Goal: Task Accomplishment & Management: Manage account settings

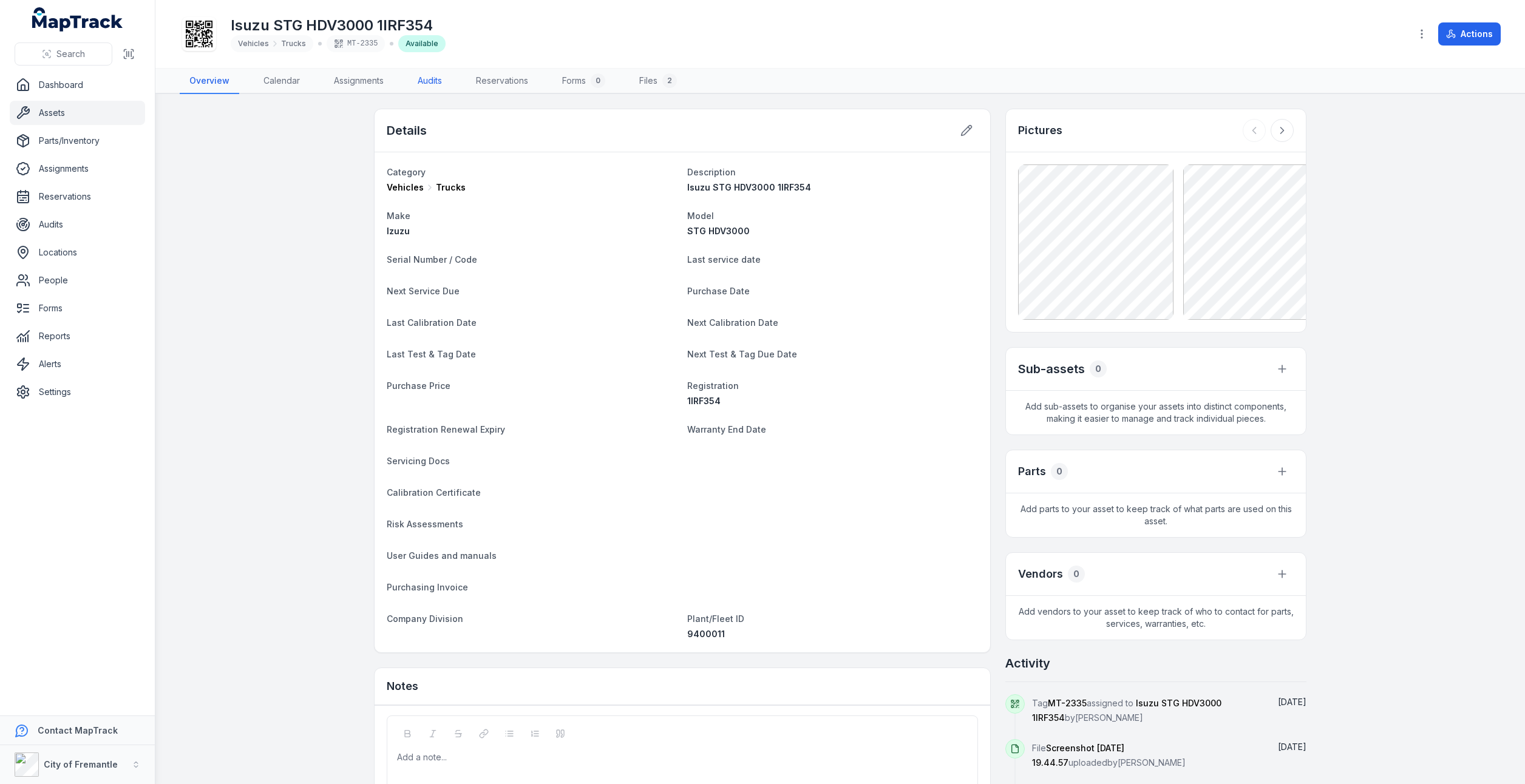
click at [411, 80] on link "Audits" at bounding box center [430, 81] width 43 height 25
click at [425, 81] on link "Audits" at bounding box center [430, 81] width 43 height 25
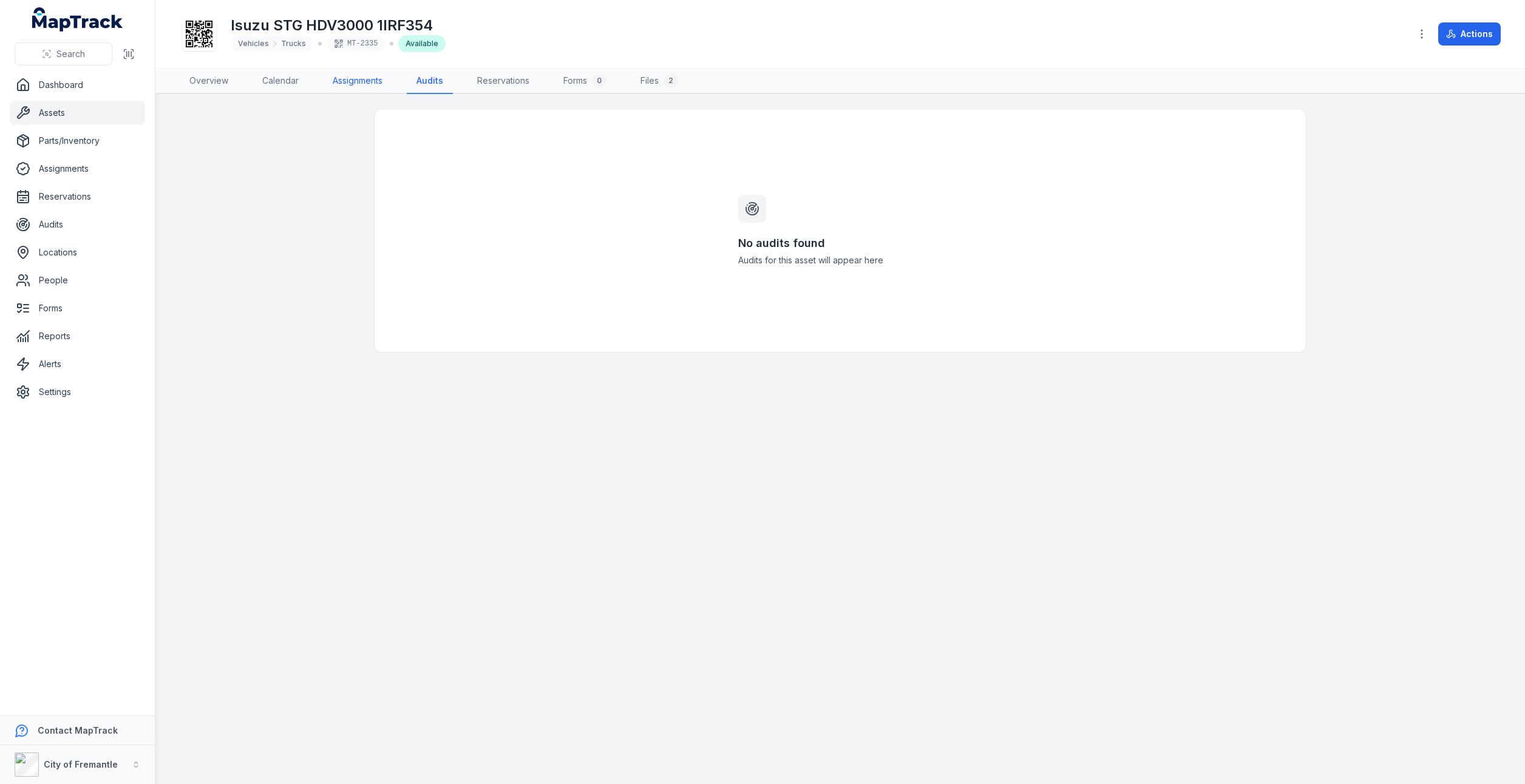
click at [331, 85] on link "Assignments" at bounding box center [357, 81] width 69 height 25
click at [209, 83] on link "Overview" at bounding box center [209, 81] width 59 height 25
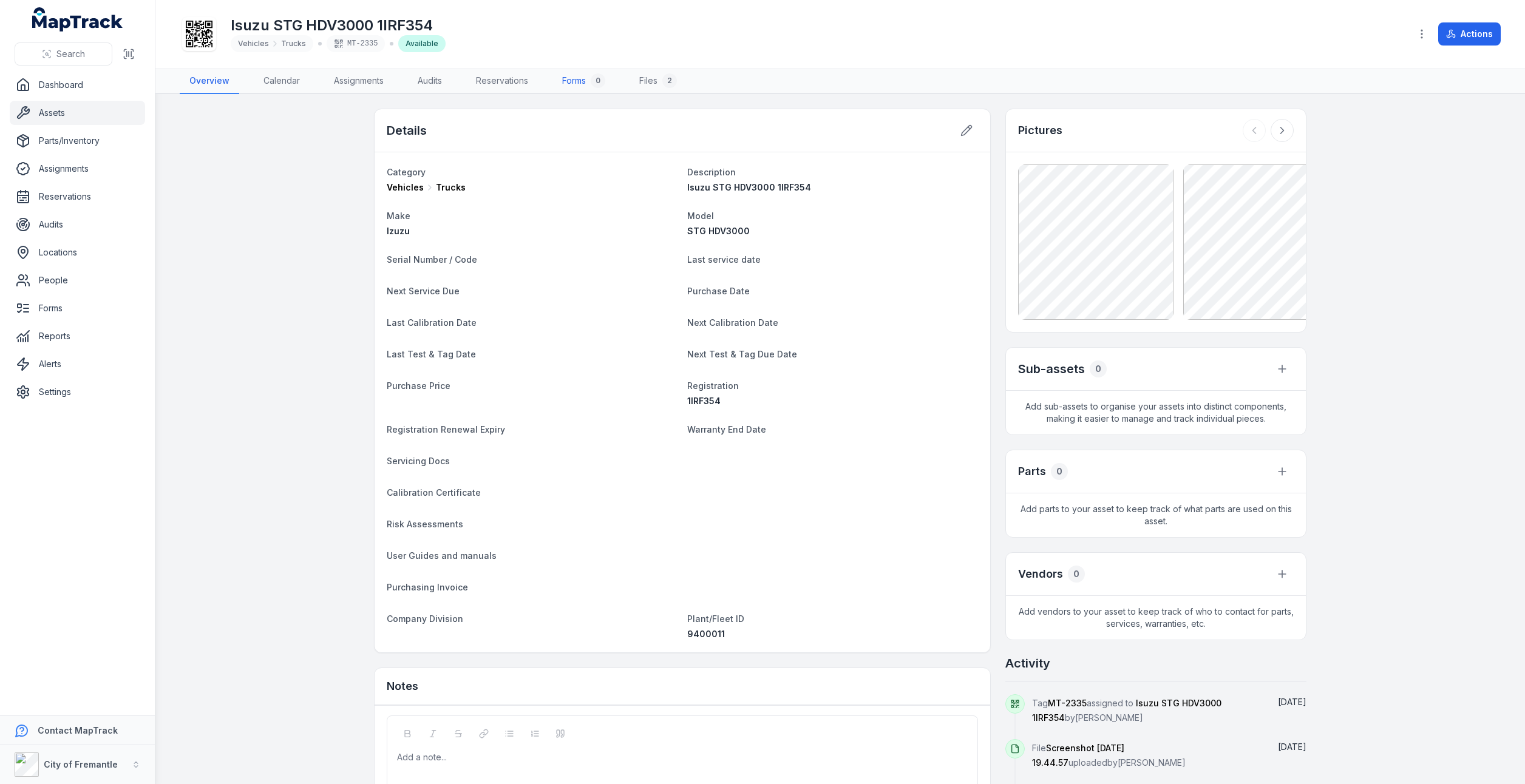
click at [587, 86] on link "Forms 0" at bounding box center [584, 81] width 63 height 25
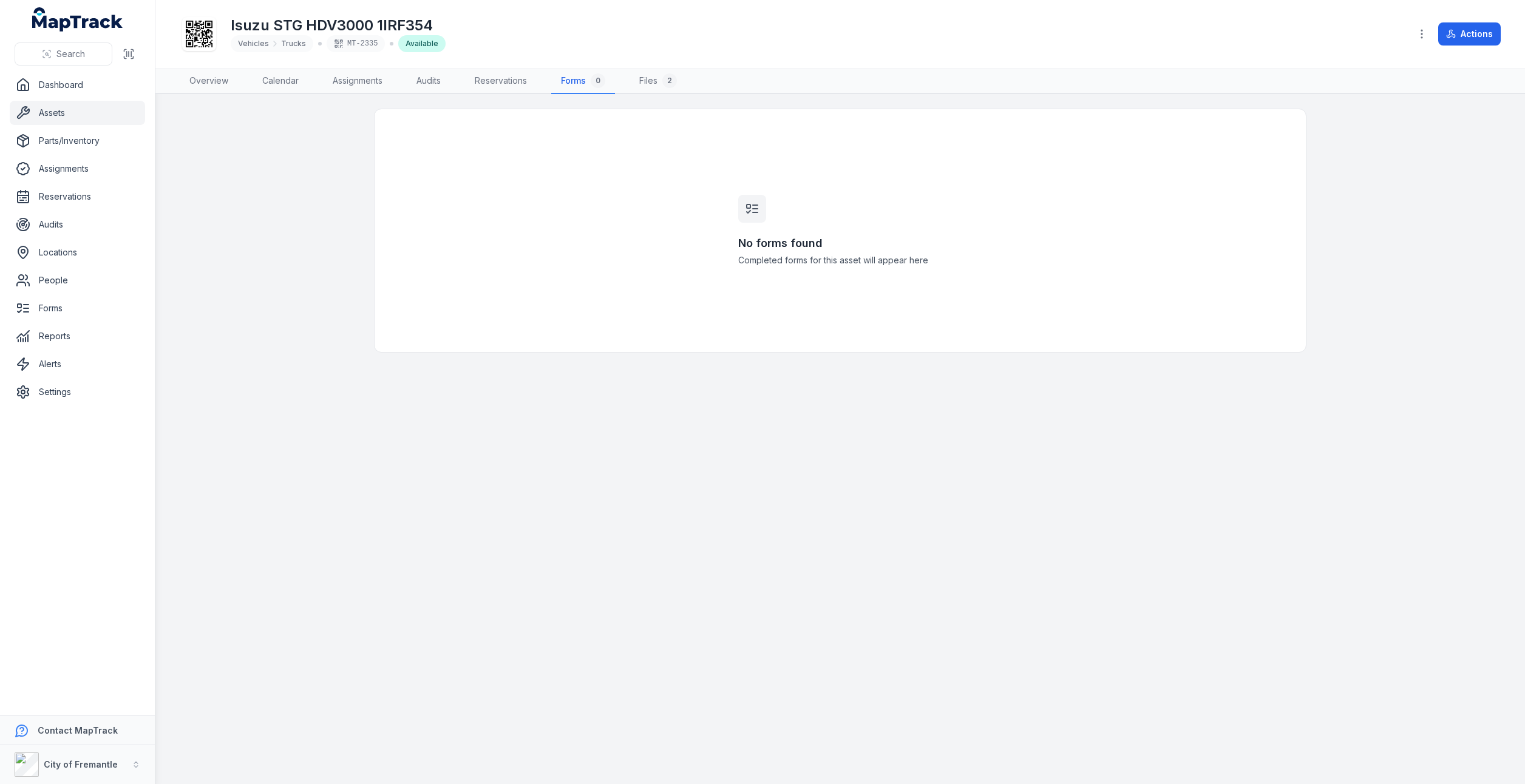
click at [757, 212] on icon at bounding box center [755, 212] width 5 height 0
click at [1420, 33] on icon "button" at bounding box center [1421, 33] width 13 height 13
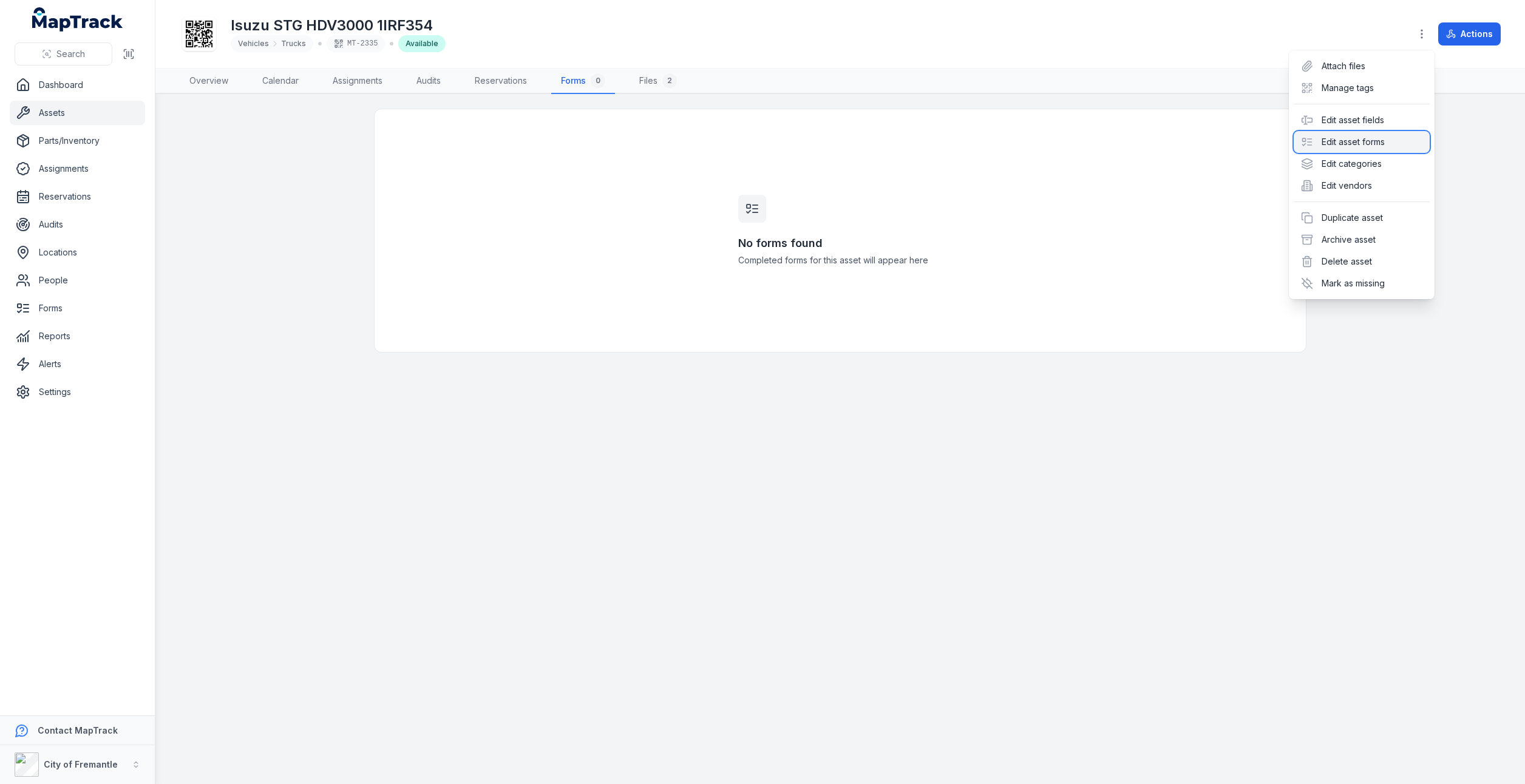
click at [1360, 145] on div "Edit asset forms" at bounding box center [1361, 142] width 136 height 22
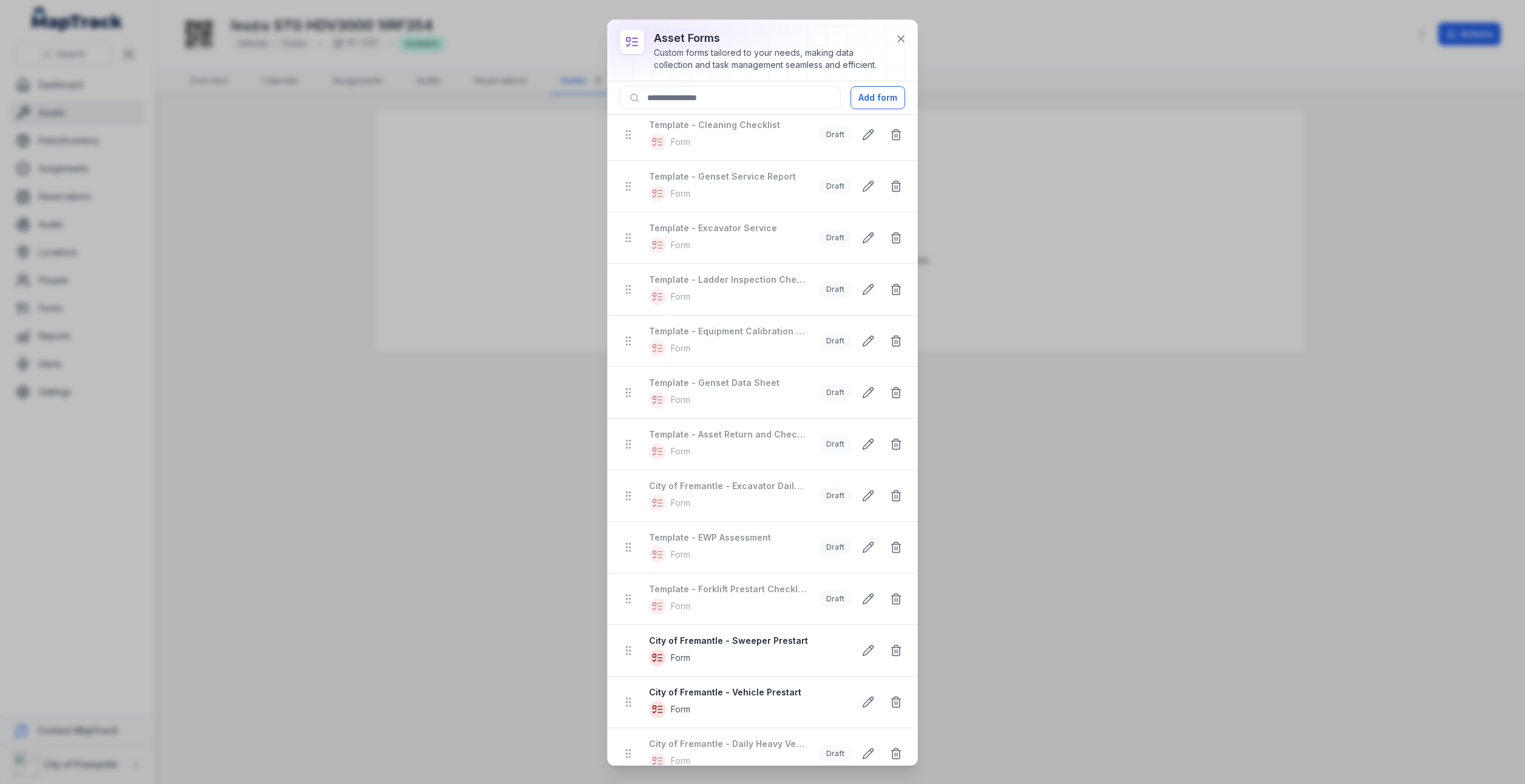
scroll to position [121, 0]
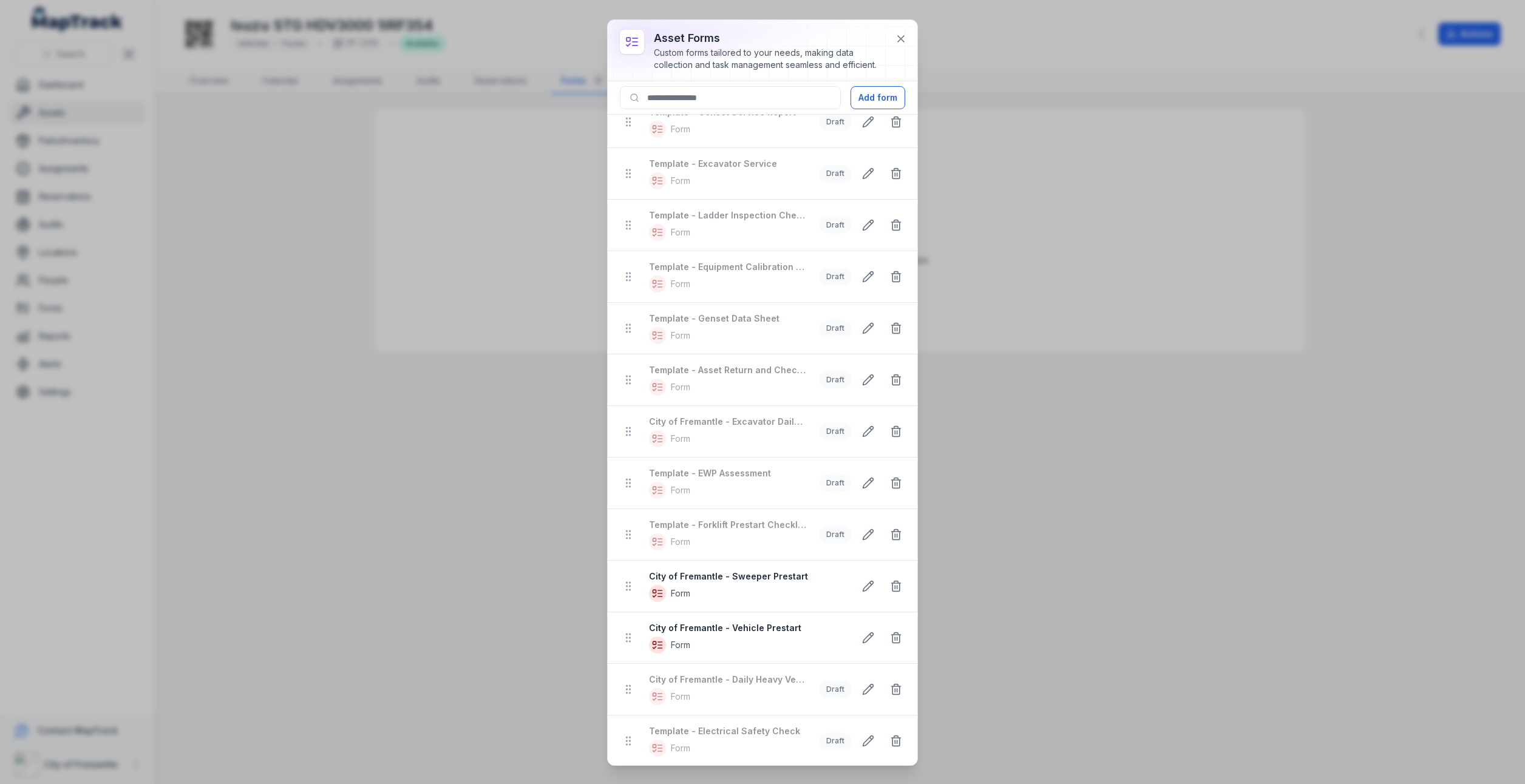
click at [737, 624] on strong "City of Fremantle - Vehicle Prestart" at bounding box center [747, 628] width 196 height 13
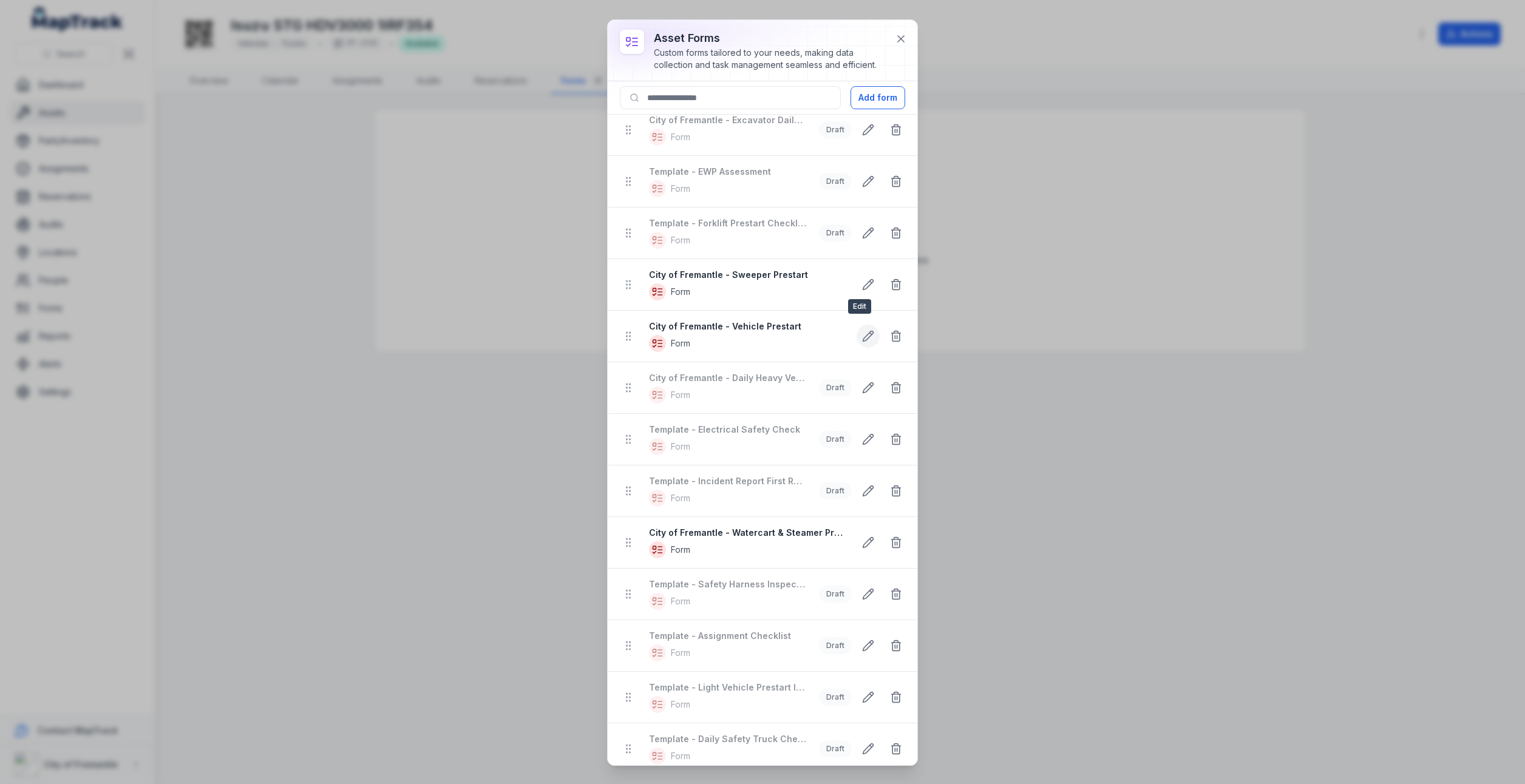
click at [857, 336] on button at bounding box center [869, 336] width 23 height 23
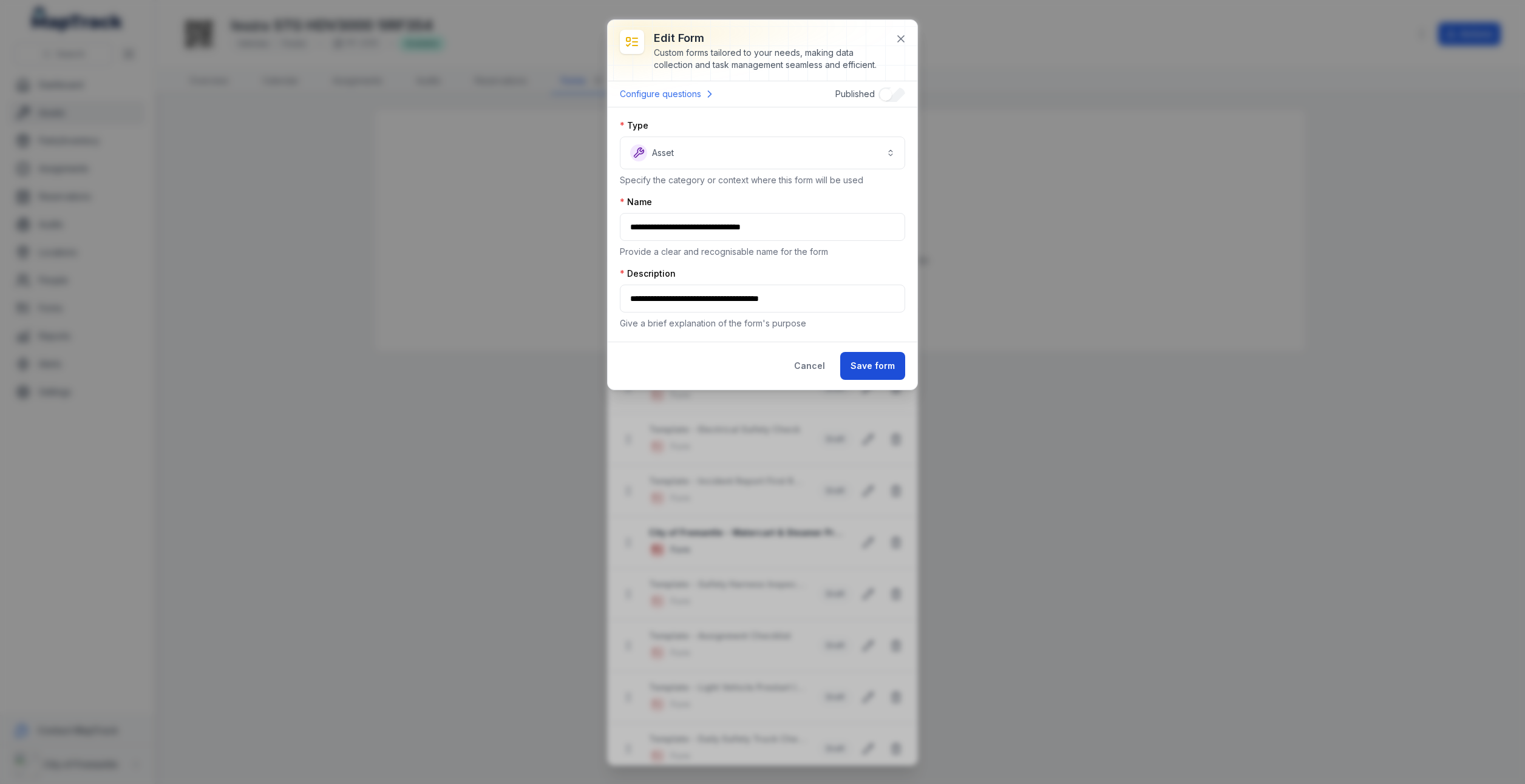
click at [870, 361] on button "Save form" at bounding box center [873, 365] width 65 height 28
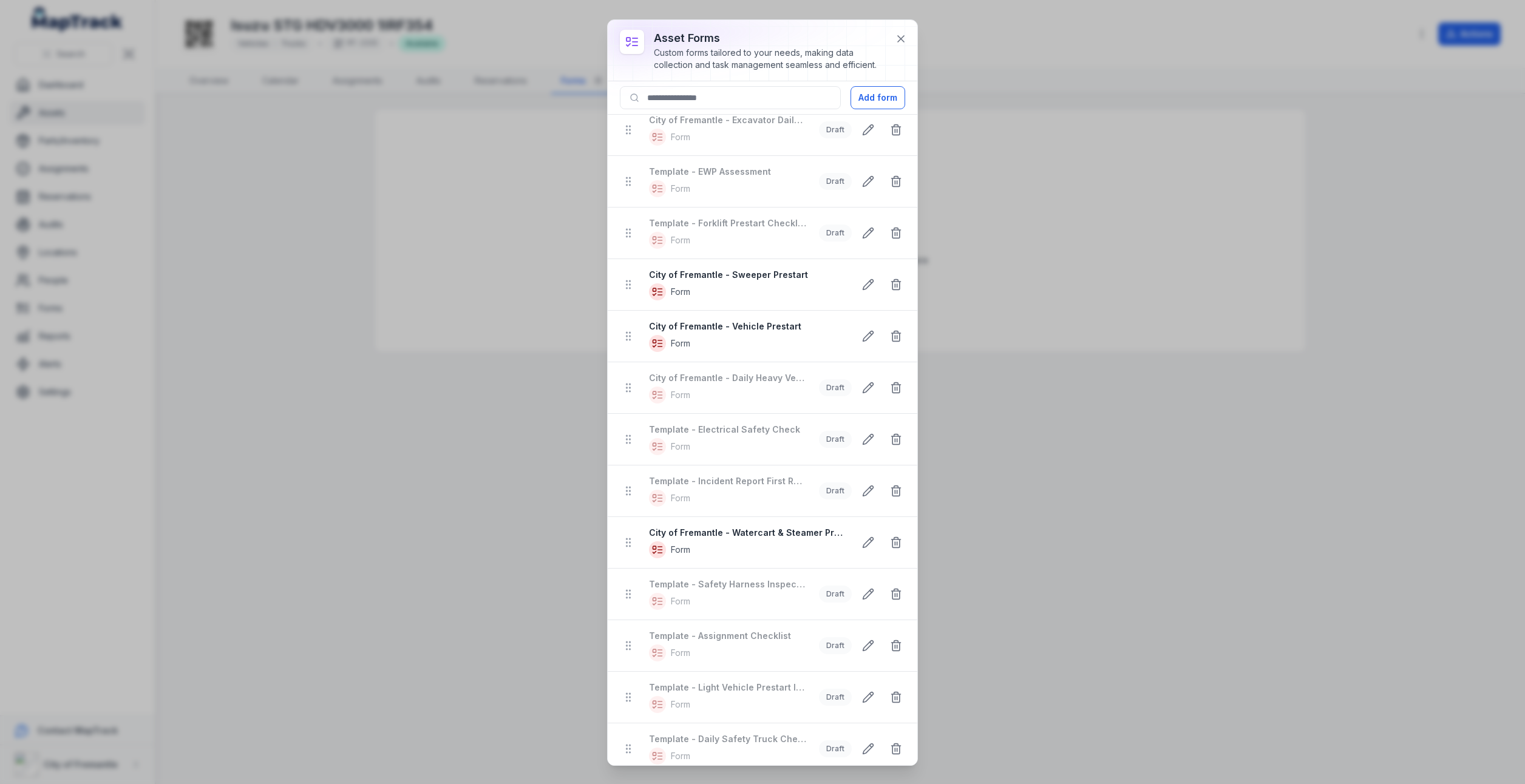
click at [574, 395] on div "asset forms Custom forms tailored to your needs, making data collection and tas…" at bounding box center [762, 392] width 1525 height 784
click at [905, 42] on icon at bounding box center [900, 38] width 13 height 13
